Goal: Task Accomplishment & Management: Complete application form

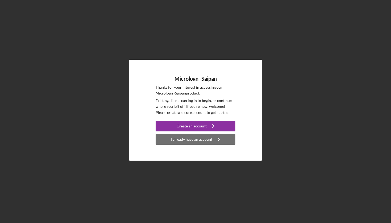
click at [194, 142] on div "I already have an account" at bounding box center [191, 139] width 41 height 11
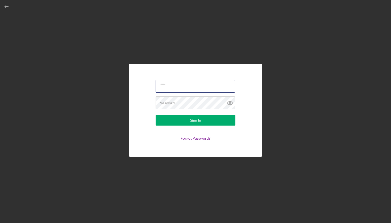
type input "[EMAIL_ADDRESS][DOMAIN_NAME]"
click at [195, 120] on button "Sign In" at bounding box center [196, 120] width 80 height 11
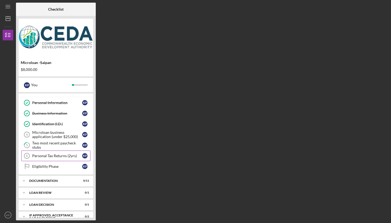
scroll to position [12, 0]
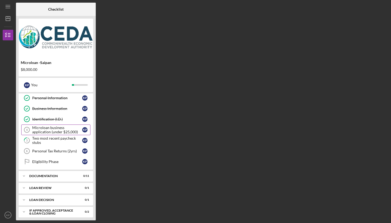
click at [50, 131] on div "Microloan business application (under $25,000)" at bounding box center [57, 130] width 50 height 9
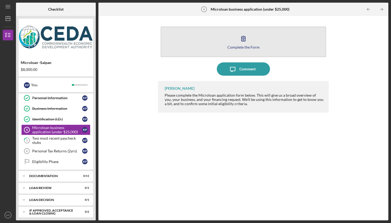
click at [246, 44] on icon "button" at bounding box center [243, 38] width 13 height 13
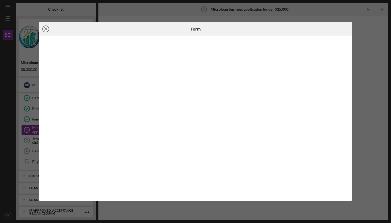
click at [44, 28] on icon "Icon/Close" at bounding box center [45, 28] width 13 height 13
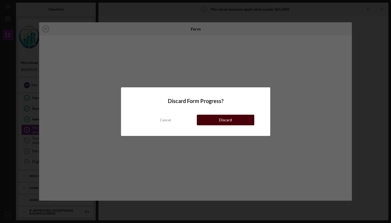
click at [220, 121] on div "Discard" at bounding box center [225, 120] width 13 height 11
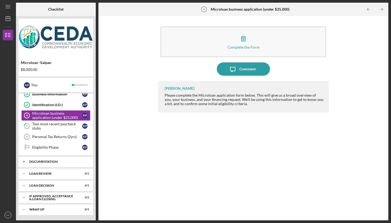
click at [32, 157] on div "Icon/Expander Documentation 0 / 11" at bounding box center [56, 162] width 74 height 11
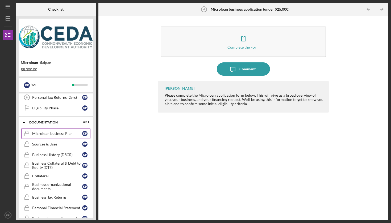
scroll to position [69, 0]
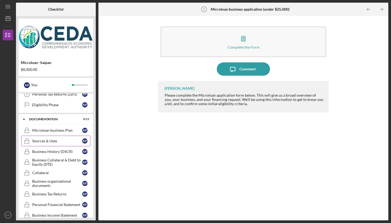
click at [49, 141] on div "Sources & Uses" at bounding box center [57, 141] width 50 height 4
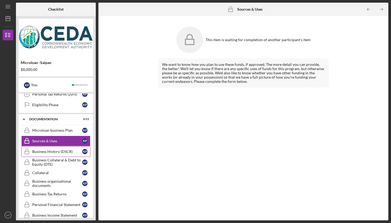
click at [48, 153] on div "Business History (DSCR)" at bounding box center [57, 152] width 50 height 4
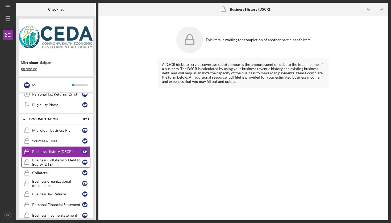
click at [48, 162] on div "Business Collateral & Debt to Equity (DTE)" at bounding box center [57, 162] width 50 height 9
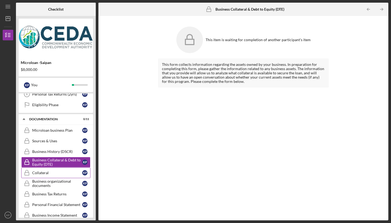
click at [51, 175] on div "Collateral" at bounding box center [57, 173] width 50 height 4
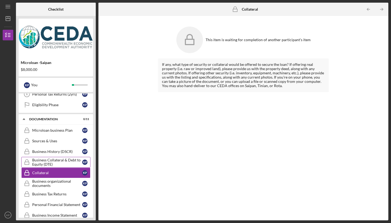
scroll to position [92, 0]
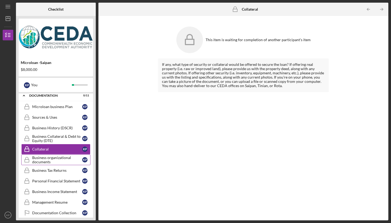
click at [49, 162] on div "Business organizational documents" at bounding box center [57, 160] width 50 height 9
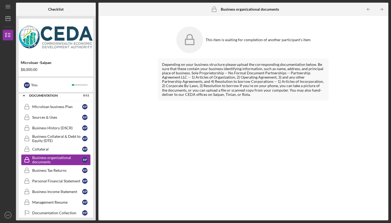
scroll to position [93, 0]
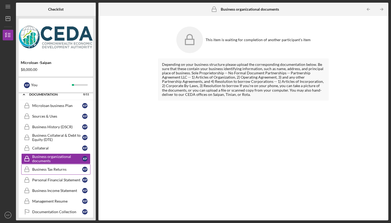
click at [48, 168] on div "Business Tax Returns" at bounding box center [57, 170] width 50 height 4
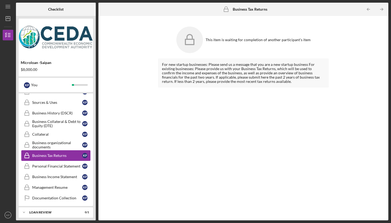
scroll to position [108, 0]
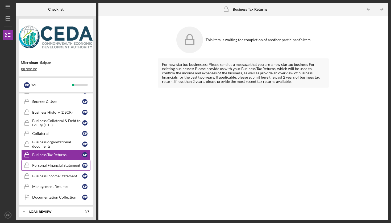
click at [48, 166] on div "Personal Financial Statement" at bounding box center [57, 166] width 50 height 4
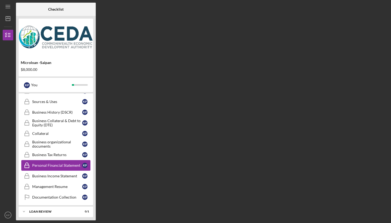
scroll to position [137, 0]
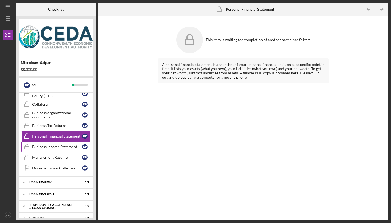
click at [48, 148] on div "Business Income Statement" at bounding box center [57, 147] width 50 height 4
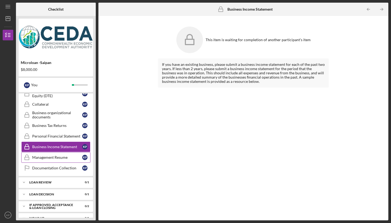
click at [48, 157] on div "Management Resume" at bounding box center [57, 158] width 50 height 4
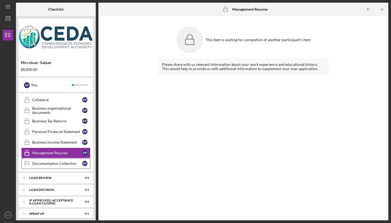
click at [46, 163] on div "Documentation Collection" at bounding box center [57, 164] width 50 height 4
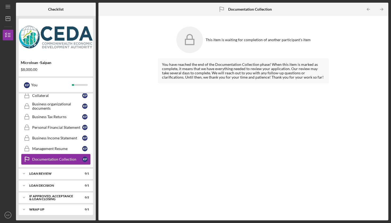
scroll to position [146, 0]
click at [45, 175] on div "Loan Review" at bounding box center [57, 173] width 57 height 3
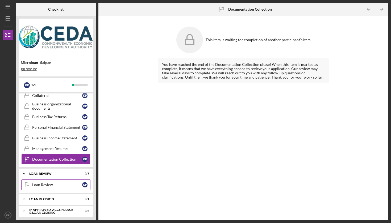
click at [39, 183] on link "Loan Review Loan Review K P" at bounding box center [55, 185] width 69 height 11
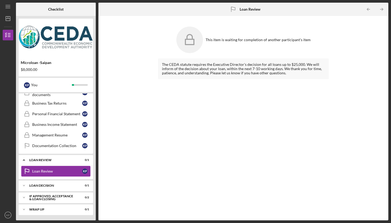
scroll to position [160, 0]
click at [37, 186] on div "Loan decision" at bounding box center [57, 185] width 57 height 3
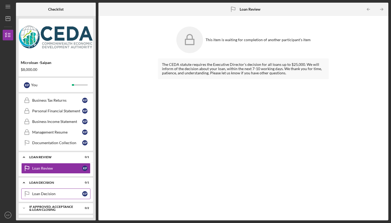
click at [32, 192] on div "Loan Decision" at bounding box center [57, 194] width 50 height 4
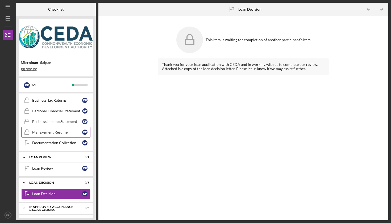
click at [48, 132] on div "Management Resume" at bounding box center [57, 132] width 50 height 4
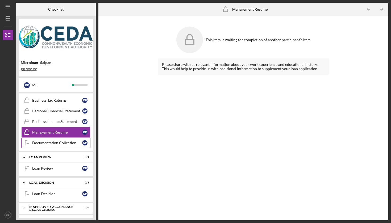
click at [47, 139] on link "Documentation Collection Documentation Collection K P" at bounding box center [55, 143] width 69 height 11
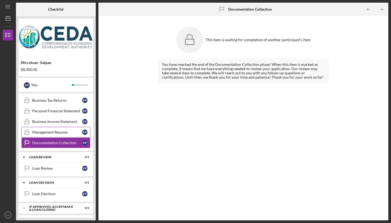
click at [47, 128] on link "Management Resume Management Resume K P" at bounding box center [55, 132] width 69 height 11
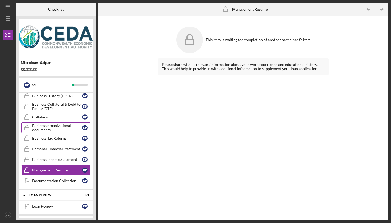
click at [46, 132] on div "Business organizational documents" at bounding box center [57, 128] width 50 height 9
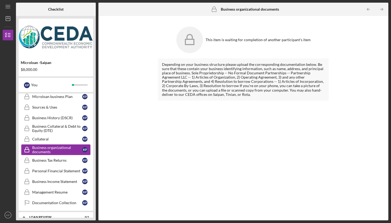
click at [46, 132] on div "Business Collateral & Debt to Equity (DTE)" at bounding box center [57, 128] width 50 height 9
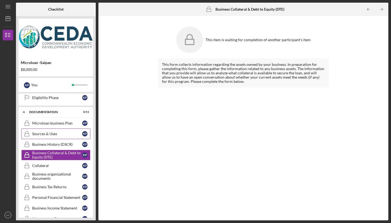
click at [46, 132] on div "Sources & Uses" at bounding box center [57, 134] width 50 height 4
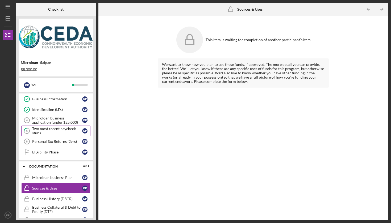
click at [46, 132] on div "Two most recent paycheck stubs" at bounding box center [57, 131] width 50 height 9
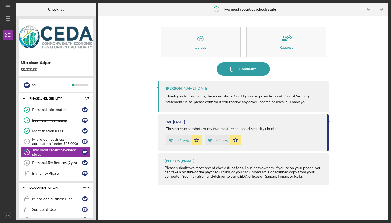
scroll to position [0, 0]
click at [46, 132] on div "Identification (I.D.)" at bounding box center [57, 131] width 50 height 4
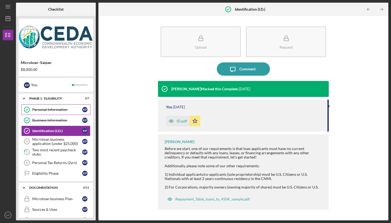
click at [45, 113] on link "Personal Information Personal Information K P" at bounding box center [55, 110] width 69 height 11
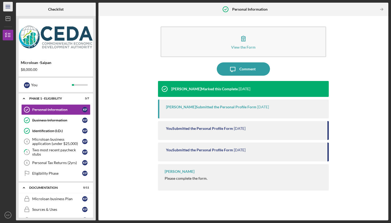
click at [11, 6] on icon "Icon/Menu" at bounding box center [8, 7] width 12 height 12
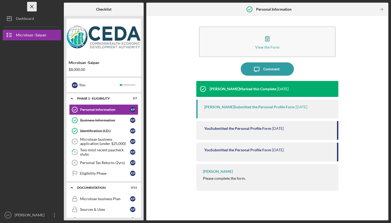
click at [34, 7] on icon "Icon/Menu Close" at bounding box center [32, 7] width 12 height 12
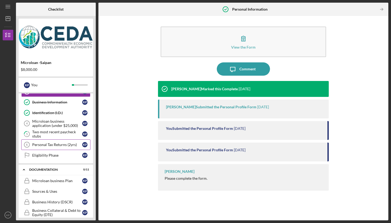
scroll to position [18, 0]
click at [55, 141] on link "Personal Tax Returns (2yrs) 6 Personal Tax Returns (2yrs) K P" at bounding box center [55, 144] width 69 height 11
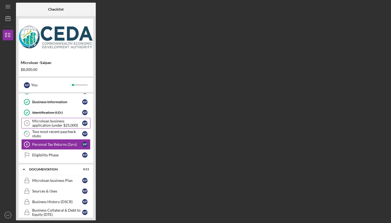
click at [51, 123] on div "Microloan business application (under $25,000)" at bounding box center [57, 123] width 50 height 9
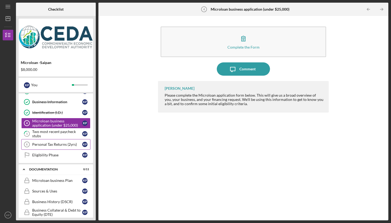
click at [56, 144] on div "Personal Tax Returns (2yrs)" at bounding box center [57, 145] width 50 height 4
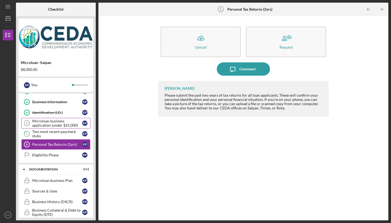
click at [57, 123] on div "Microloan business application (under $25,000)" at bounding box center [57, 123] width 50 height 9
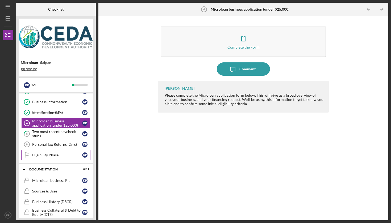
scroll to position [22, 0]
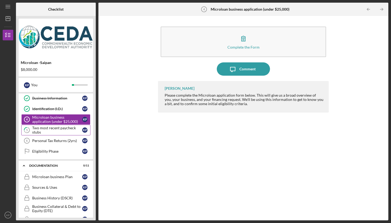
click at [49, 131] on div "Two most recent paycheck stubs" at bounding box center [57, 130] width 50 height 9
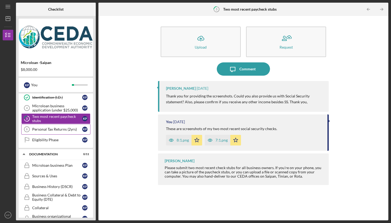
scroll to position [24, 0]
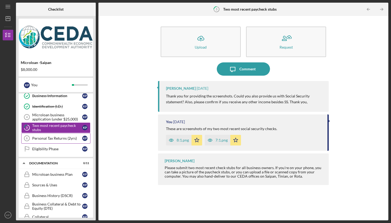
click at [46, 141] on link "Personal Tax Returns (2yrs) 6 Personal Tax Returns (2yrs) K P" at bounding box center [55, 138] width 69 height 11
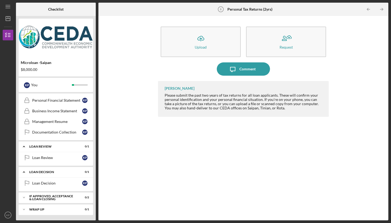
scroll to position [173, 0]
click at [59, 133] on div "Documentation Collection" at bounding box center [57, 132] width 50 height 4
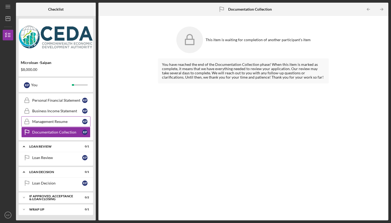
click at [57, 117] on link "Management Resume Management Resume K P" at bounding box center [55, 121] width 69 height 11
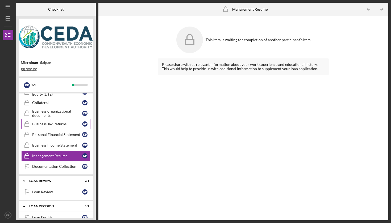
click at [56, 128] on link "Business Tax Returns Business Tax Returns K P" at bounding box center [55, 124] width 69 height 11
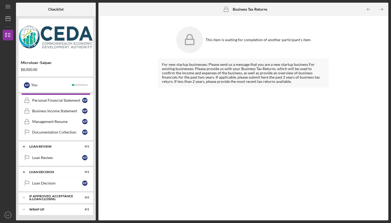
scroll to position [173, 0]
click at [58, 160] on div "Loan Review" at bounding box center [57, 158] width 50 height 4
